Goal: Use online tool/utility: Utilize a website feature to perform a specific function

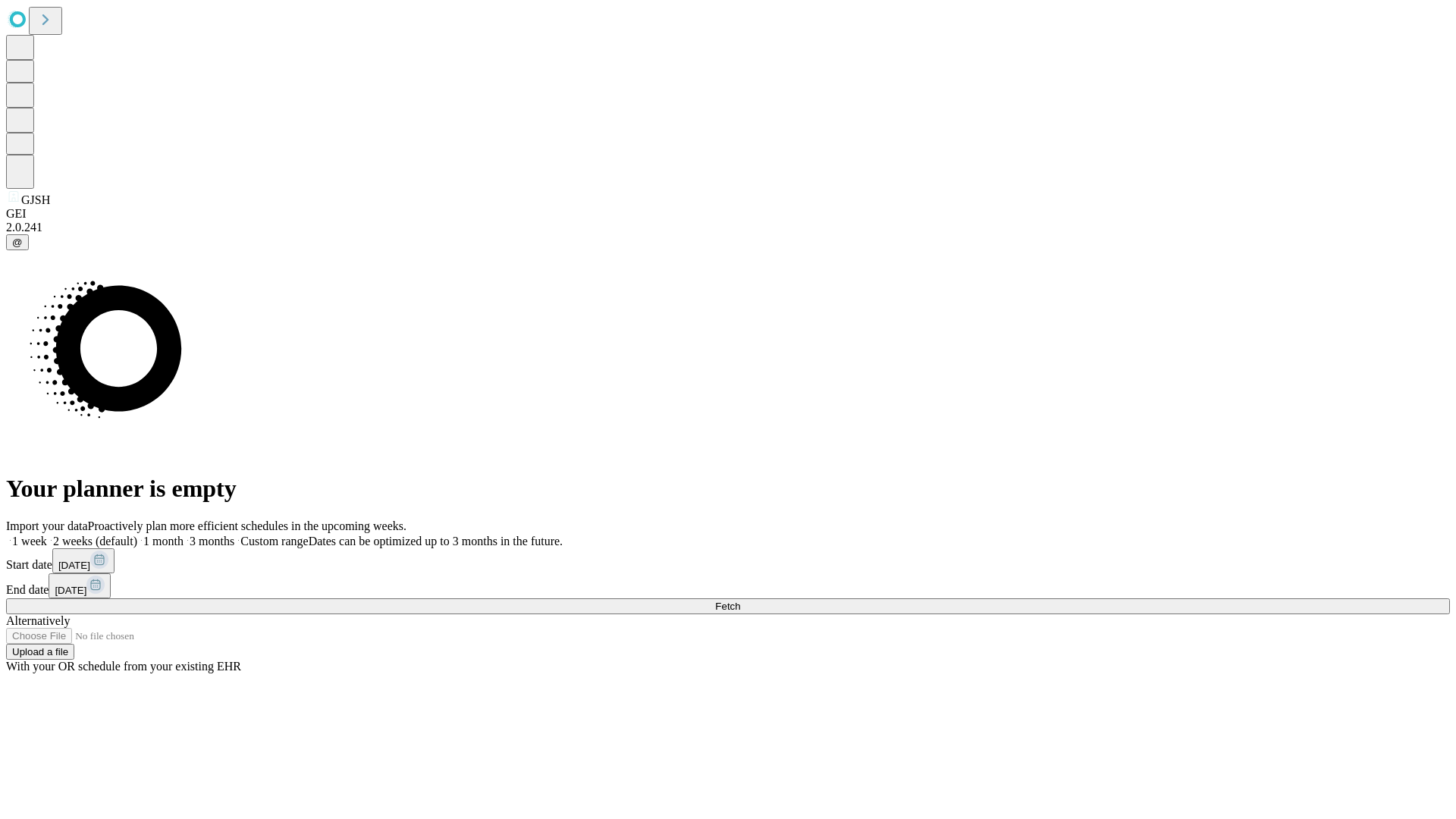
click at [740, 600] on span "Fetch" at bounding box center [728, 605] width 25 height 11
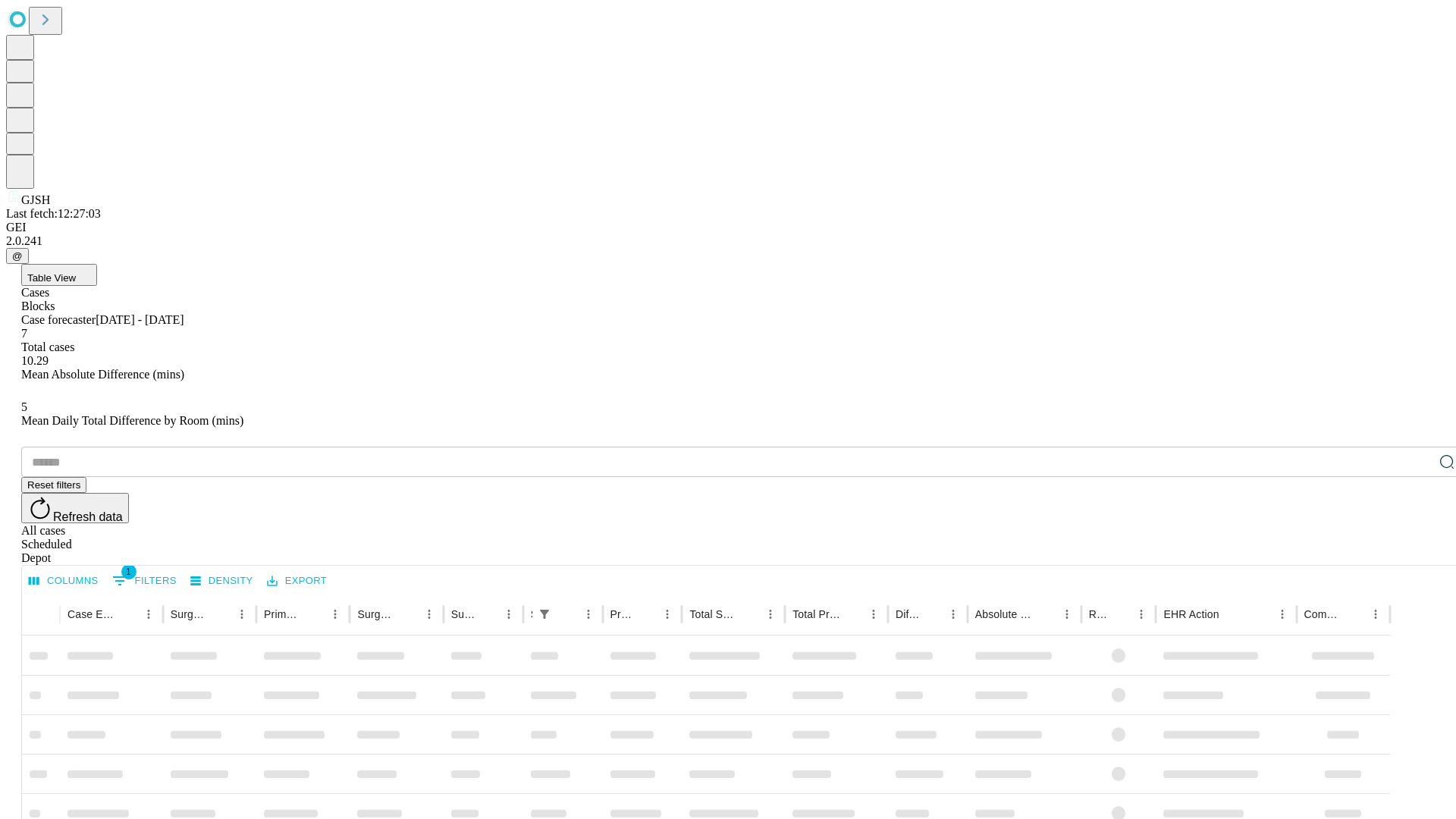
click at [75, 272] on span "Table View" at bounding box center [51, 277] width 48 height 11
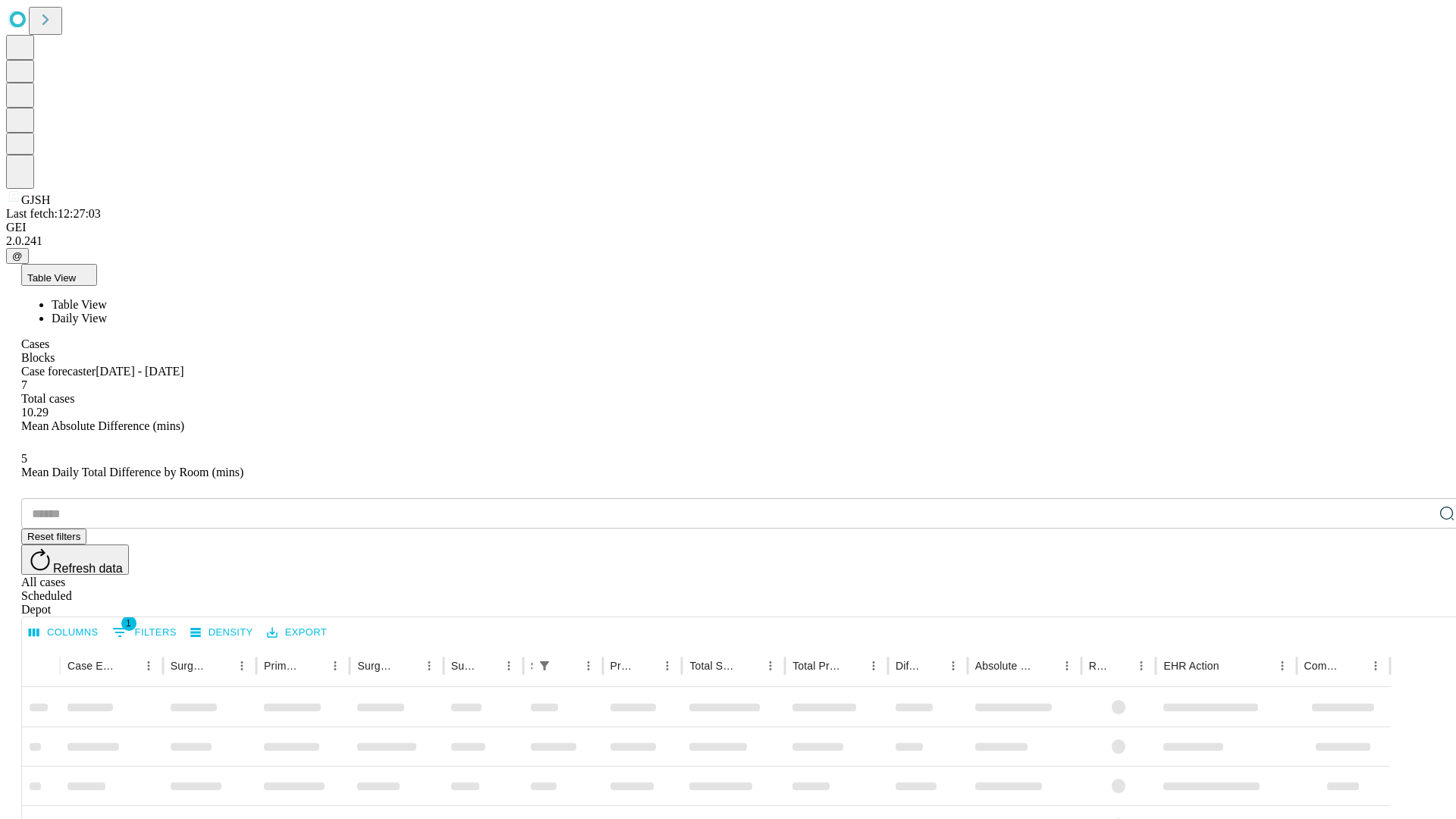
click at [107, 311] on span "Daily View" at bounding box center [79, 317] width 55 height 13
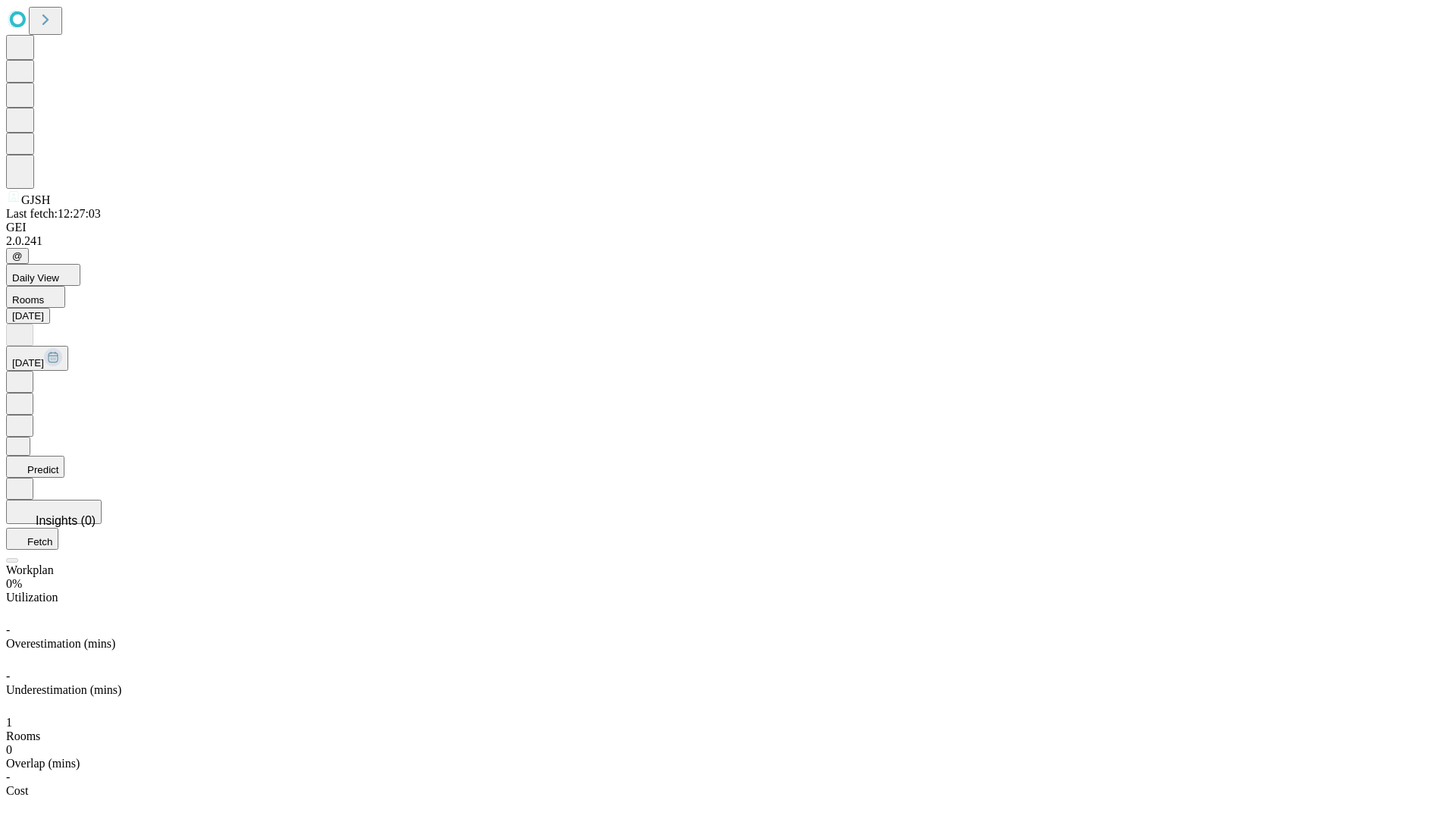
click at [64, 455] on button "Predict" at bounding box center [35, 466] width 59 height 22
